Goal: Task Accomplishment & Management: Complete application form

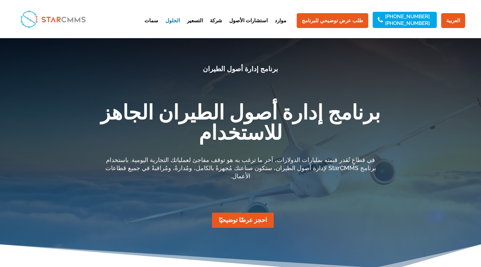
click at [256, 213] on link "احجز عرضًا توضيحيًا" at bounding box center [243, 220] width 62 height 15
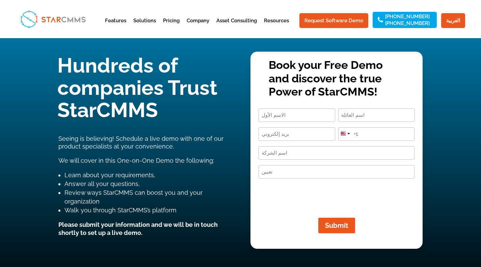
click at [283, 116] on input "First" at bounding box center [297, 115] width 77 height 14
type input "NIDAL"
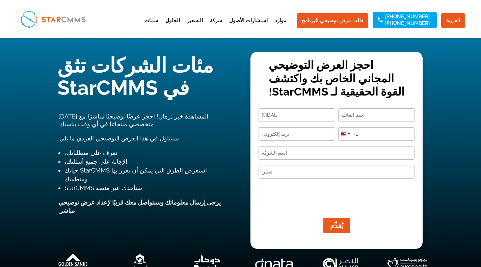
click at [361, 114] on input "آخر" at bounding box center [376, 115] width 77 height 14
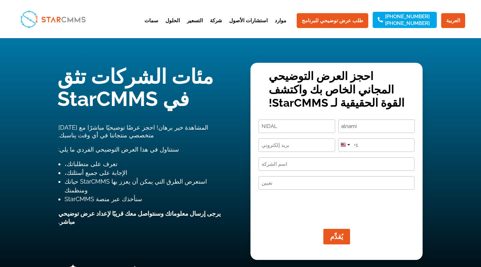
type input "alnami"
click at [285, 148] on input "بريد إلكتروني (مطلوب)" at bounding box center [297, 145] width 77 height 14
click at [287, 146] on input "بريد إلكتروني (مطلوب)" at bounding box center [297, 145] width 77 height 14
click at [289, 144] on input "[EMAIL_ADDRESS][DOMAIN_NAME]" at bounding box center [297, 145] width 77 height 14
click at [324, 148] on input "[EMAIL_ADDRESS][DOMAIN_NAME]" at bounding box center [297, 145] width 77 height 14
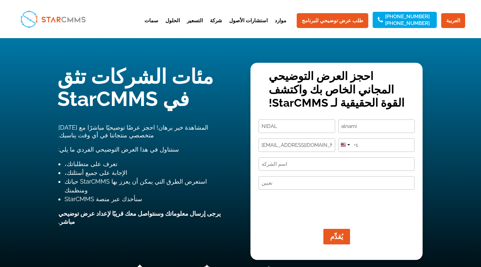
type input "[EMAIL_ADDRESS][DOMAIN_NAME]"
click at [348, 145] on div at bounding box center [349, 144] width 3 height 1
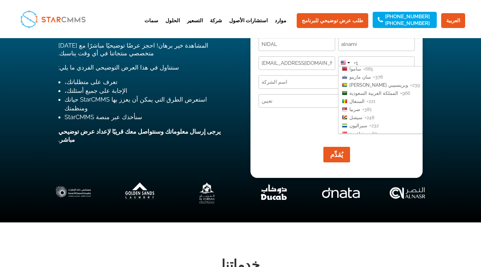
scroll to position [1389, 0]
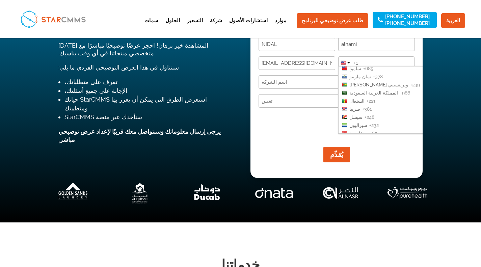
click at [379, 90] on font "المملكة العربية السعودية" at bounding box center [374, 92] width 49 height 5
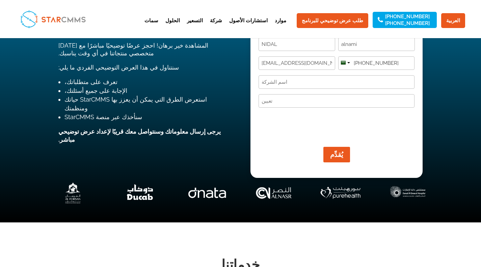
type input "[PHONE_NUMBER]"
click at [313, 85] on input "Company Name (Required)" at bounding box center [337, 82] width 156 height 14
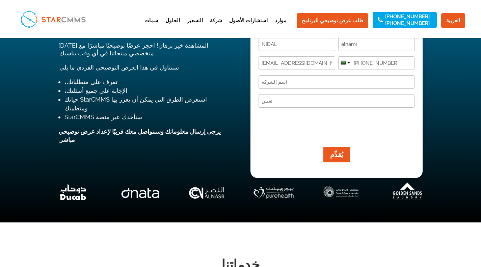
click at [294, 80] on input "Company Name (Required)" at bounding box center [337, 82] width 156 height 14
paste input "Middle East Aviation"
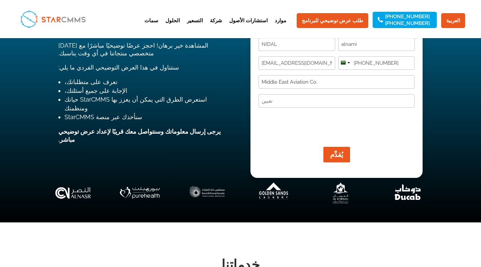
type input "Middle East Aviation Co."
click at [273, 101] on input "Designation (Required)" at bounding box center [337, 101] width 156 height 14
paste input "C-Level Manager"
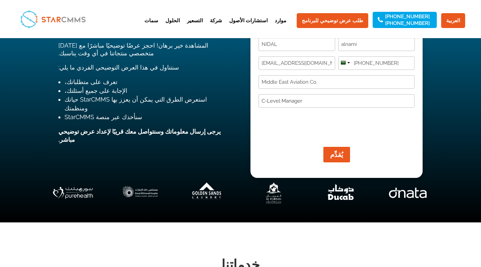
type input "C-Level Manager"
click at [338, 156] on button "يُقدِّم" at bounding box center [337, 155] width 27 height 16
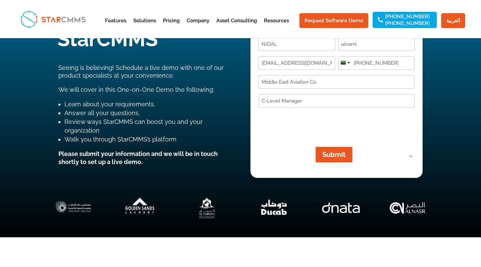
scroll to position [82, 0]
